Goal: Transaction & Acquisition: Purchase product/service

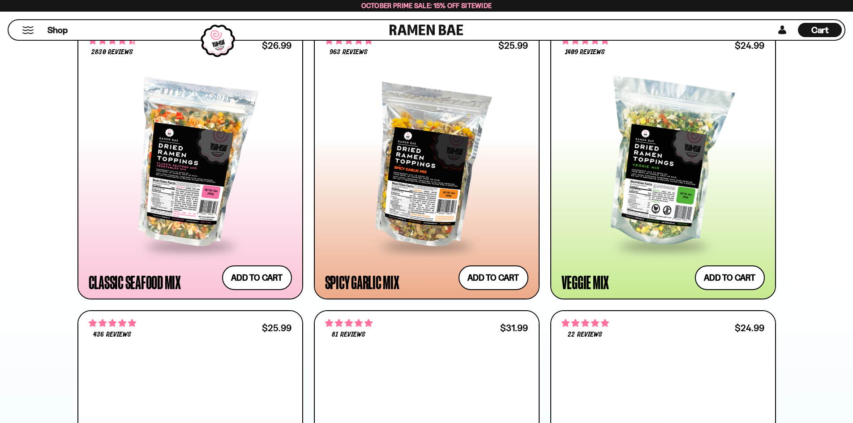
scroll to position [582, 0]
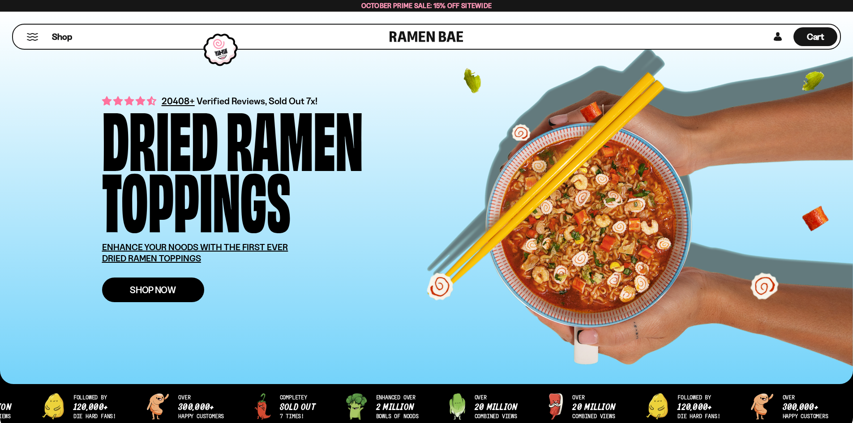
click at [176, 295] on link "Shop Now" at bounding box center [153, 290] width 102 height 25
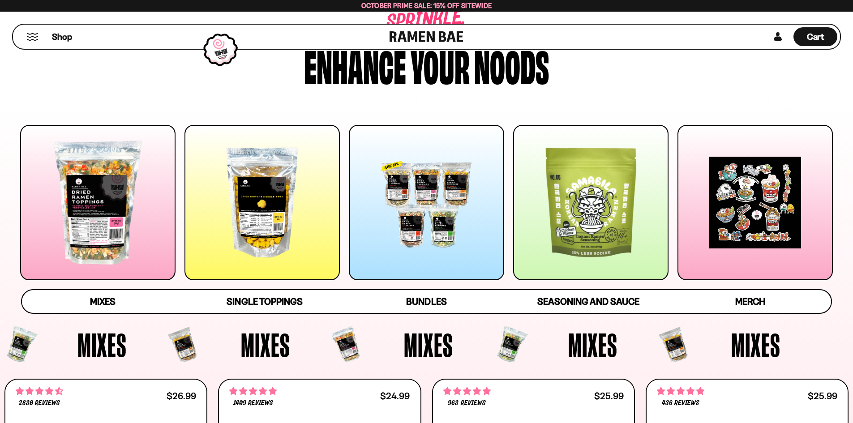
scroll to position [90, 0]
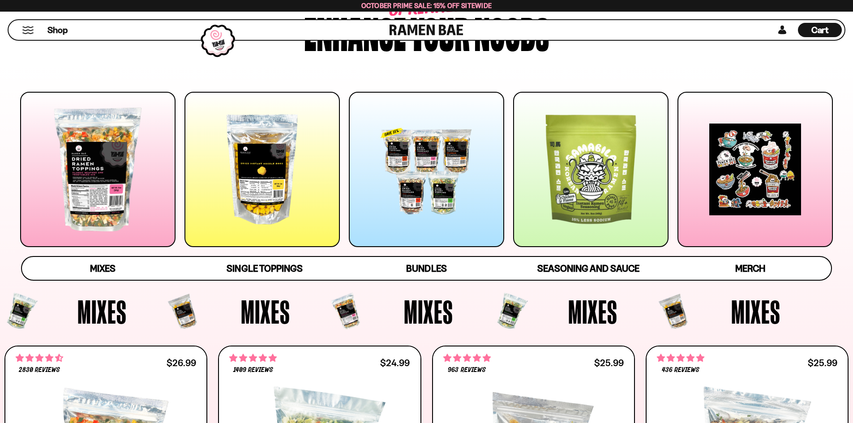
click at [434, 173] on div at bounding box center [426, 169] width 155 height 155
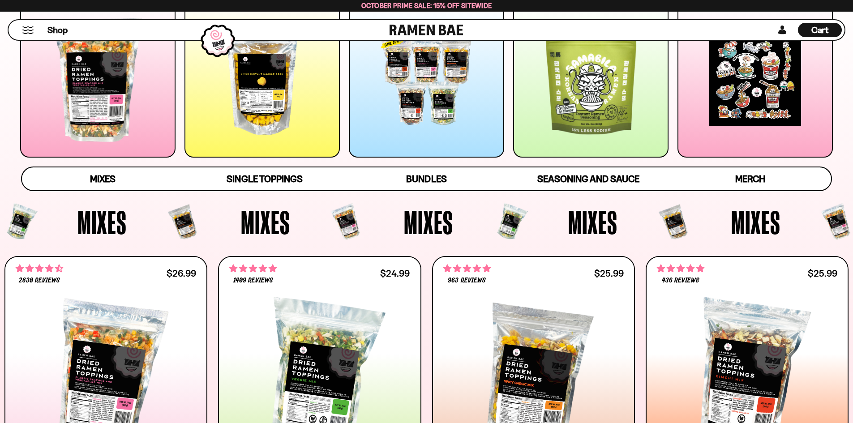
scroll to position [184, 0]
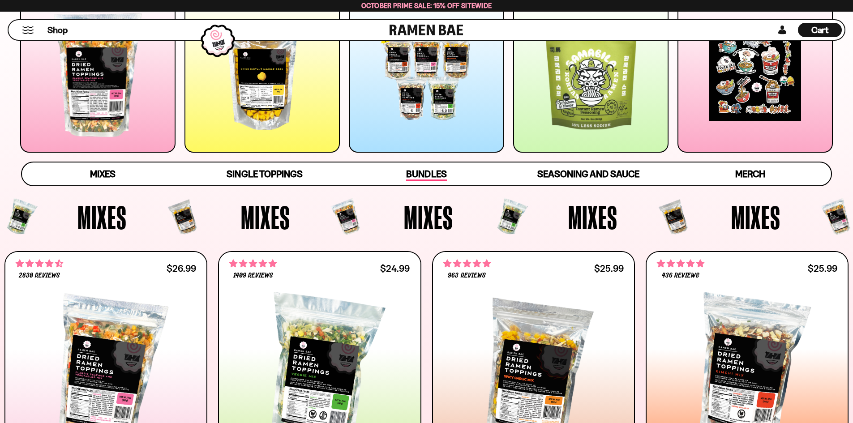
click at [437, 176] on span "Bundles" at bounding box center [426, 174] width 40 height 13
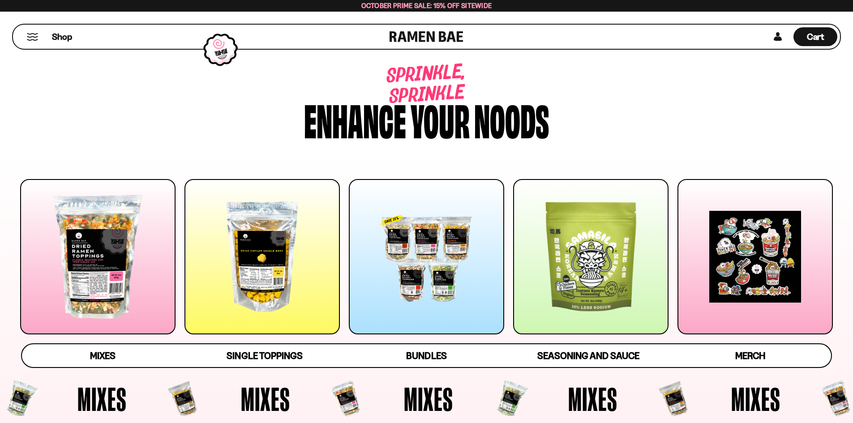
scroll to position [0, 0]
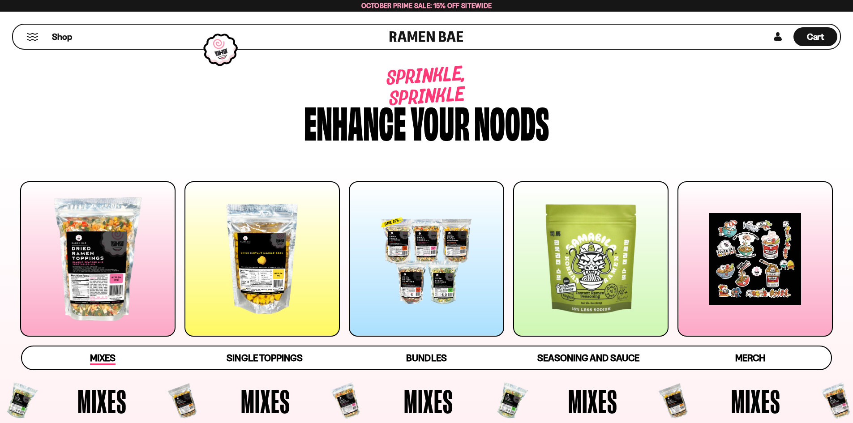
click at [104, 362] on span "Mixes" at bounding box center [103, 358] width 26 height 13
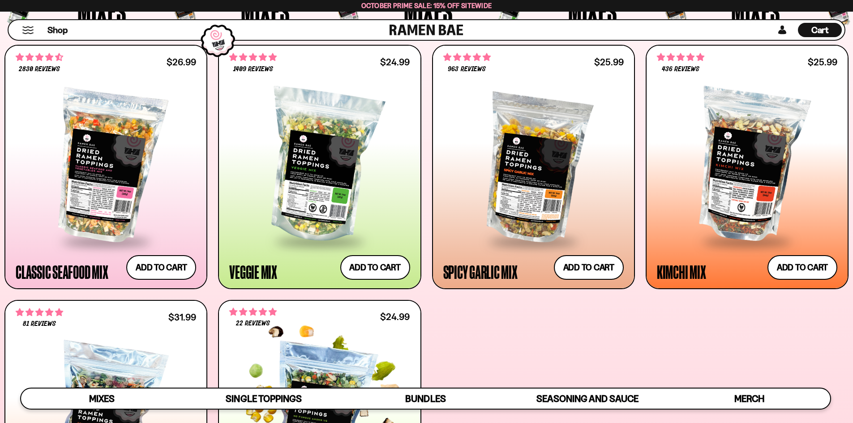
scroll to position [381, 0]
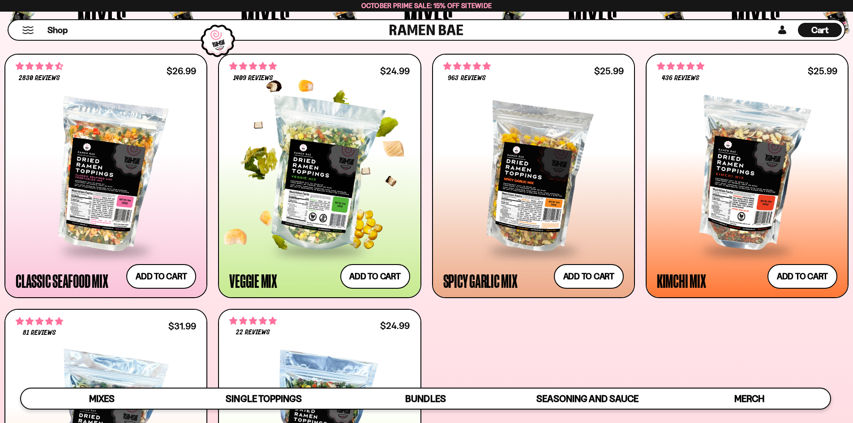
click at [253, 285] on div "Veggie Mix" at bounding box center [253, 281] width 48 height 16
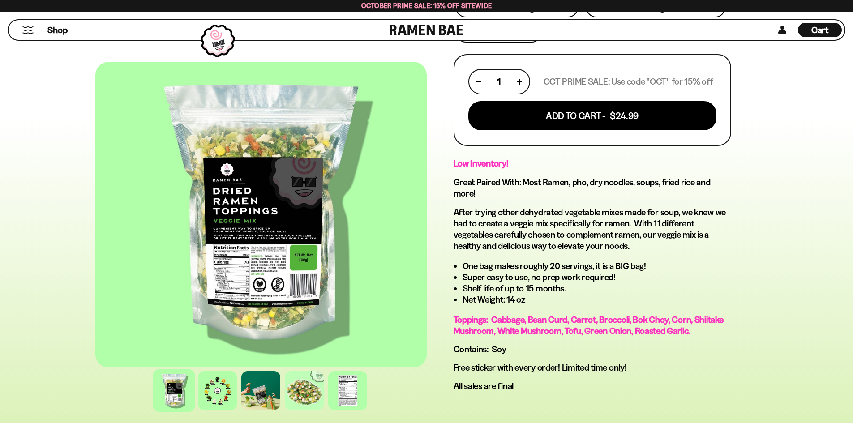
scroll to position [403, 0]
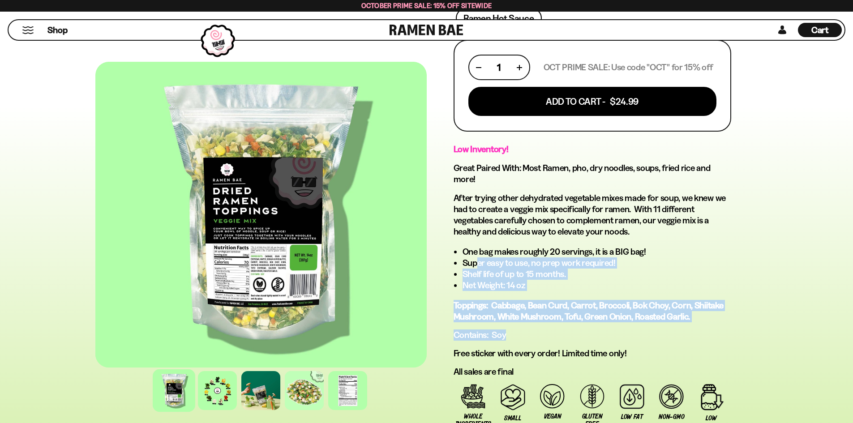
drag, startPoint x: 478, startPoint y: 263, endPoint x: 546, endPoint y: 337, distance: 100.8
click at [546, 337] on div "Low Inventory! Great Paired With: Most Ramen, pho, dry noodles, soups, fried ri…" at bounding box center [593, 260] width 278 height 233
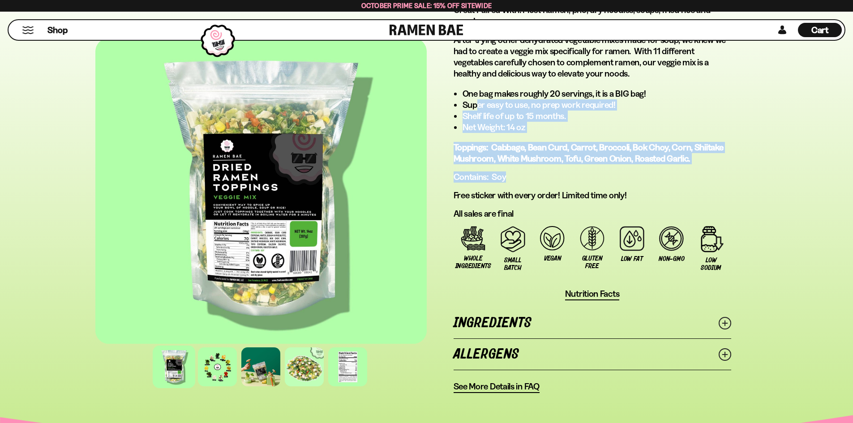
scroll to position [582, 0]
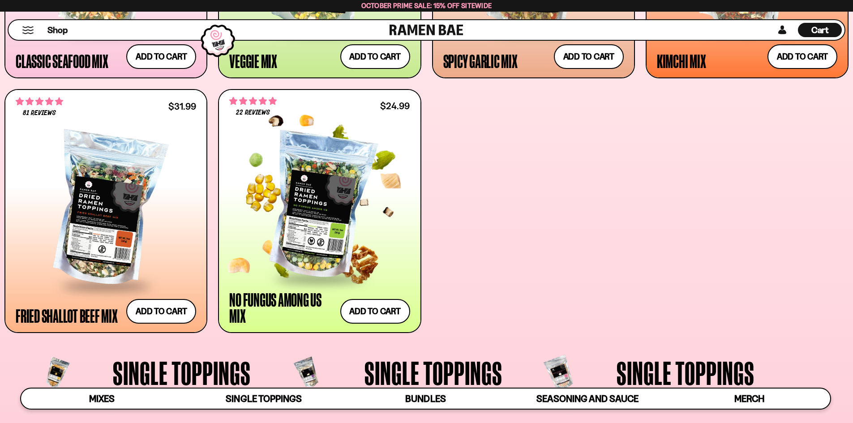
scroll to position [605, 0]
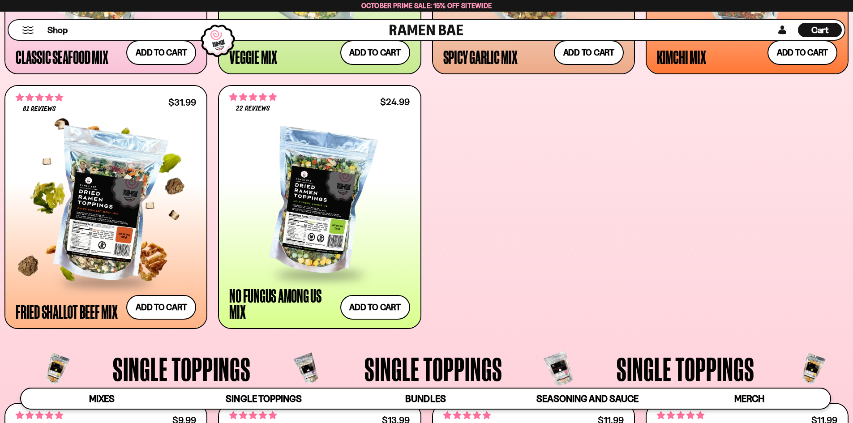
click at [82, 219] on div at bounding box center [106, 207] width 180 height 150
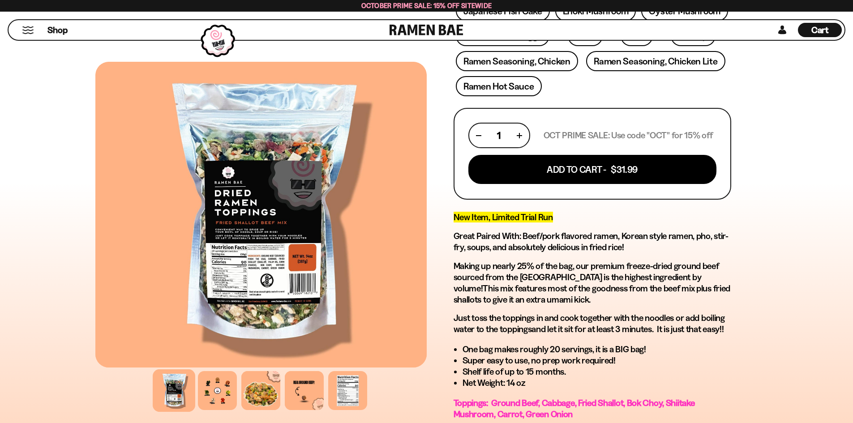
scroll to position [358, 0]
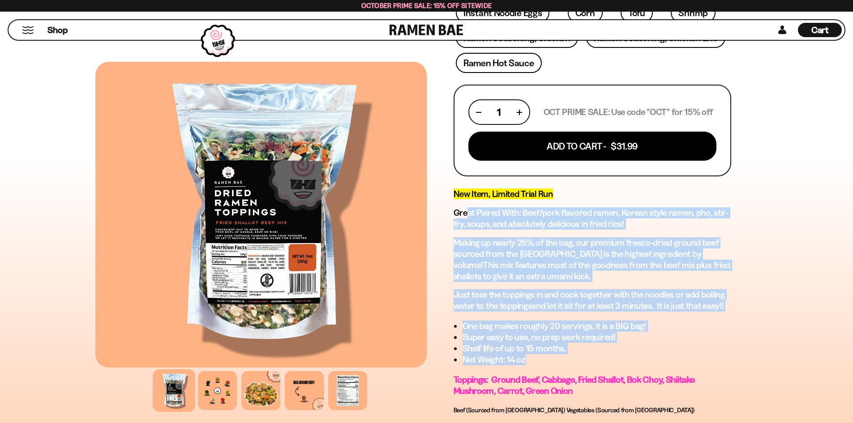
drag, startPoint x: 466, startPoint y: 217, endPoint x: 601, endPoint y: 360, distance: 196.7
click at [601, 360] on div "New Item, Limited Trial Run Great Paired With: Beef/pork flavored ramen, Korean…" at bounding box center [593, 330] width 278 height 282
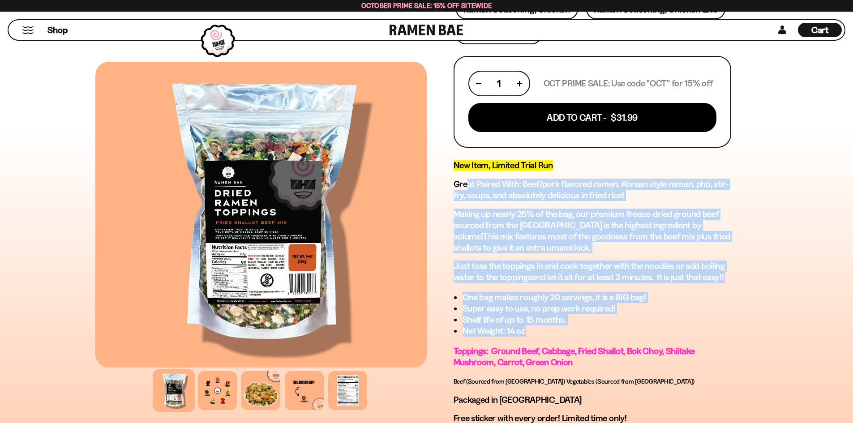
scroll to position [403, 0]
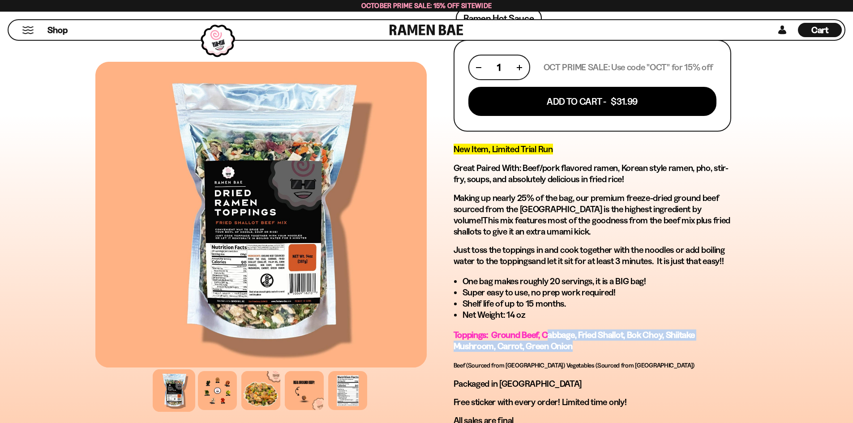
drag, startPoint x: 548, startPoint y: 332, endPoint x: 613, endPoint y: 343, distance: 66.4
click at [613, 343] on p "Toppings: Ground Beef, Cabbage, Fried Shallot, Bok Choy, Shiitake Mushroom, Car…" at bounding box center [593, 341] width 278 height 22
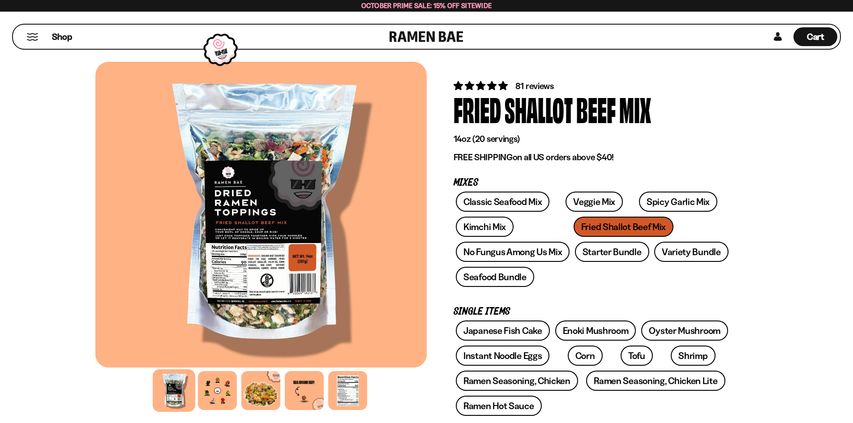
scroll to position [0, 0]
